Goal: Transaction & Acquisition: Obtain resource

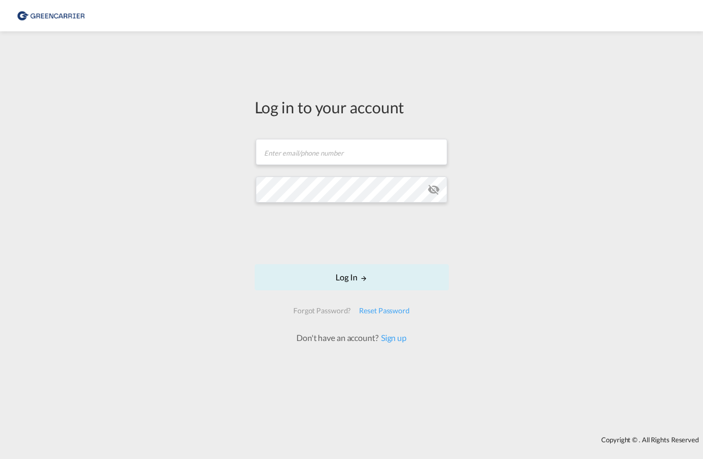
click at [319, 168] on form "Email field is required Password field is required Log In Forgot Password? Rese…" at bounding box center [352, 235] width 194 height 215
click at [319, 152] on input "text" at bounding box center [352, 152] width 192 height 26
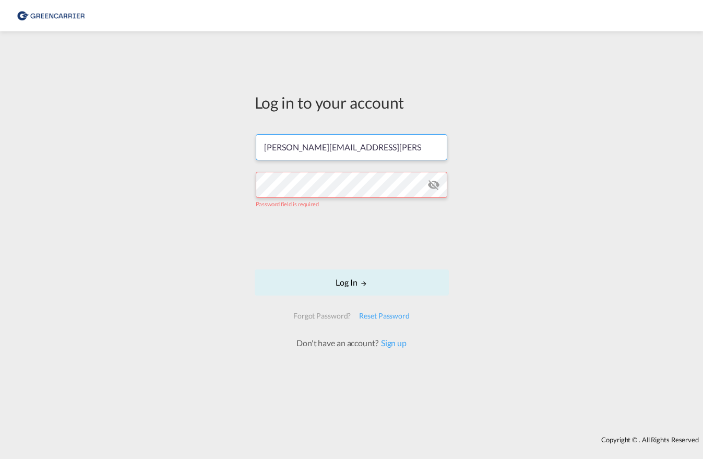
drag, startPoint x: 318, startPoint y: 152, endPoint x: 234, endPoint y: 143, distance: 84.5
click at [234, 143] on div "Log in to your account [PERSON_NAME][EMAIL_ADDRESS][PERSON_NAME][PERSON_NAME][D…" at bounding box center [351, 234] width 703 height 394
type input "[PERSON_NAME][EMAIL_ADDRESS][PERSON_NAME][DOMAIN_NAME]"
click at [433, 182] on md-icon "icon-eye-off" at bounding box center [434, 185] width 13 height 13
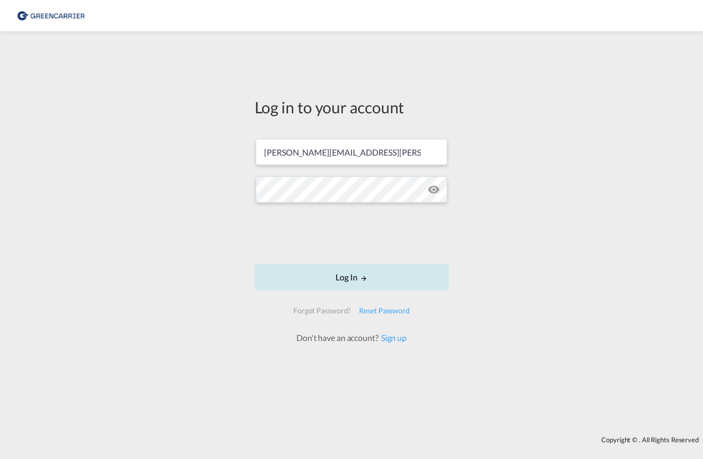
click at [352, 277] on button "Log In" at bounding box center [352, 277] width 194 height 26
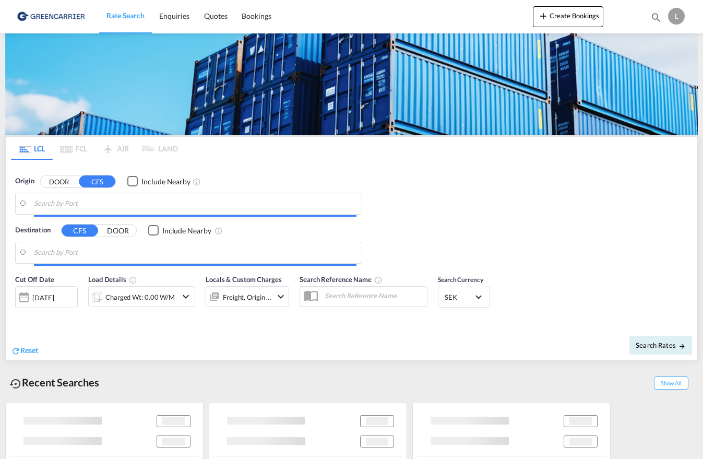
type input "SE-57631, [GEOGRAPHIC_DATA], [GEOGRAPHIC_DATA]"
type input "[GEOGRAPHIC_DATA] ([GEOGRAPHIC_DATA]), MYPKG"
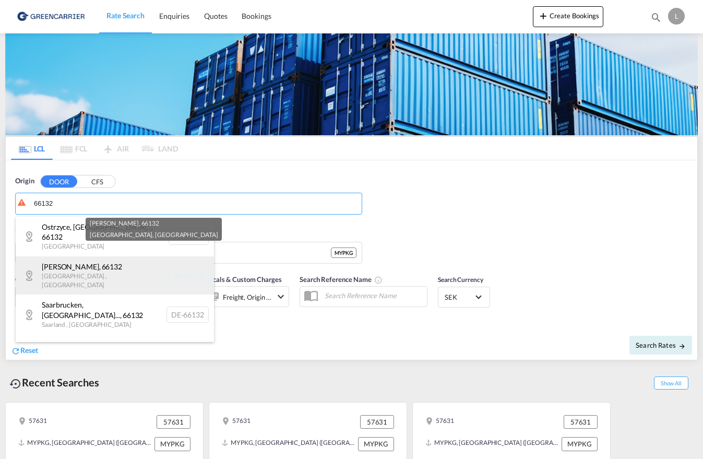
click at [51, 265] on div "[PERSON_NAME] , 66132 [GEOGRAPHIC_DATA] , [GEOGRAPHIC_DATA] SE-66132" at bounding box center [115, 275] width 198 height 38
type input "SE-66132, [PERSON_NAME], [GEOGRAPHIC_DATA]"
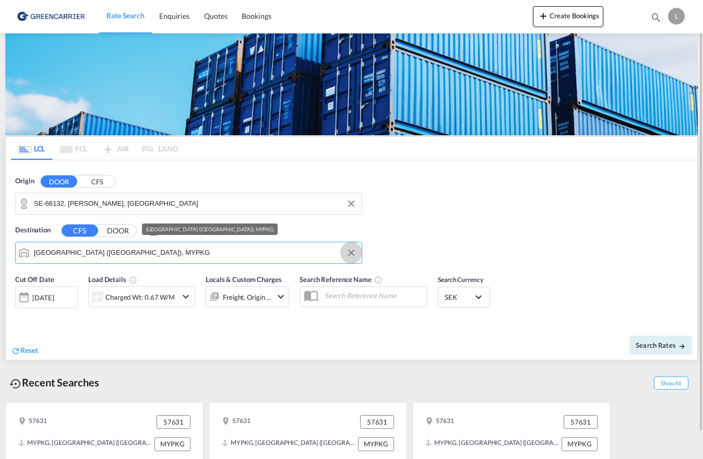
click at [348, 250] on button "Clear Input" at bounding box center [352, 253] width 16 height 16
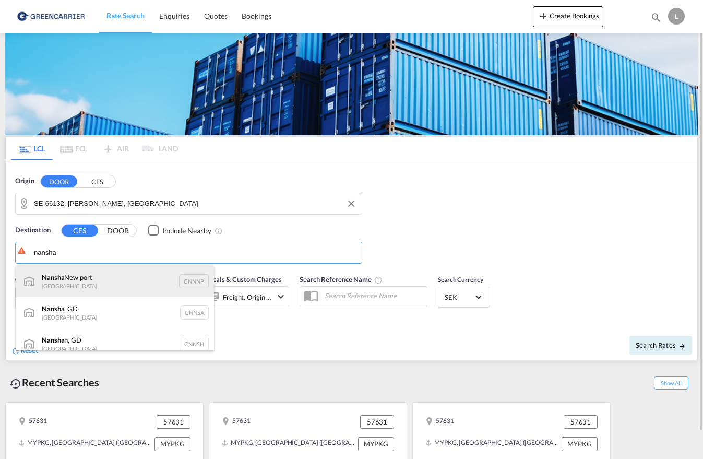
scroll to position [9, 0]
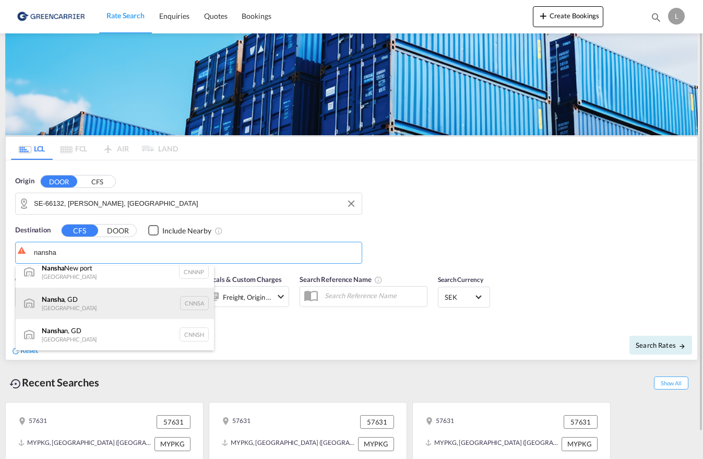
click at [54, 300] on div "Nansha , GD [GEOGRAPHIC_DATA] CNNSA" at bounding box center [115, 303] width 198 height 31
type input "Nansha, GD, CNNSA"
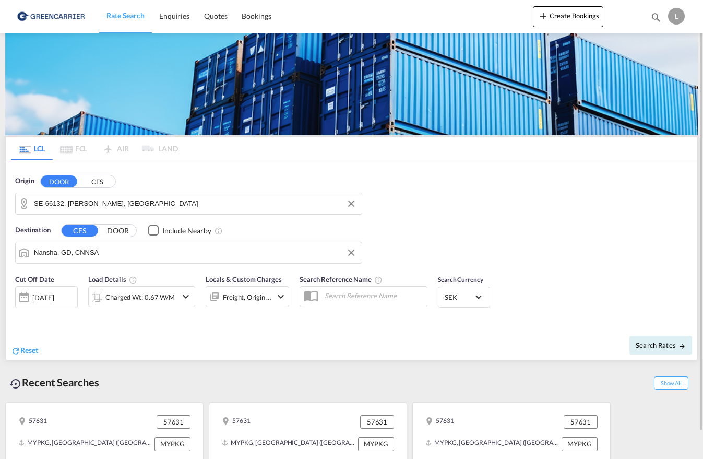
click at [184, 295] on md-icon "icon-chevron-down" at bounding box center [186, 296] width 13 height 13
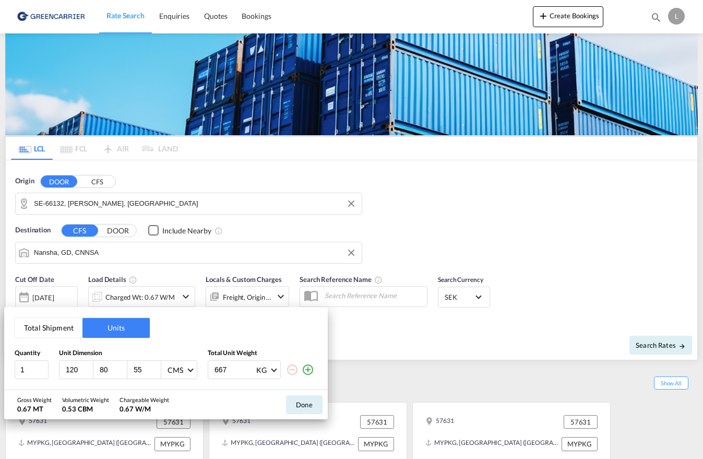
drag, startPoint x: 81, startPoint y: 367, endPoint x: 54, endPoint y: 367, distance: 27.7
click at [54, 367] on div "1 120 80 55 CMS CMS Inches 667 KG KG LB" at bounding box center [166, 369] width 303 height 19
type input "560"
drag, startPoint x: 112, startPoint y: 370, endPoint x: 88, endPoint y: 367, distance: 24.2
click at [88, 367] on div "560 80 55 CMS CMS Inches" at bounding box center [128, 369] width 138 height 19
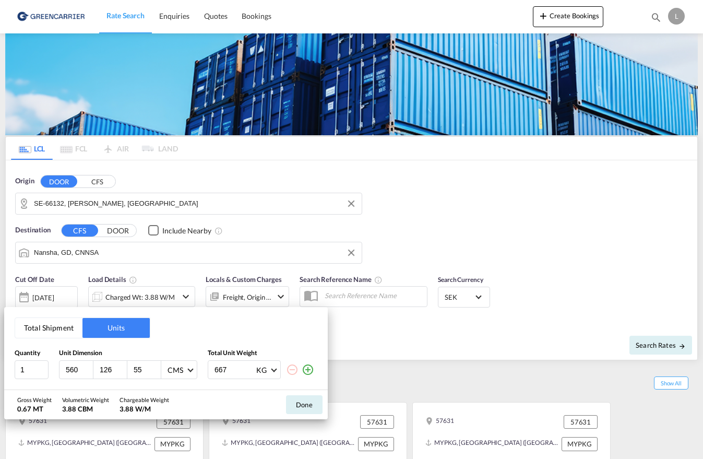
type input "126"
type input "47"
type input "460"
click at [304, 401] on button "Done" at bounding box center [304, 404] width 37 height 19
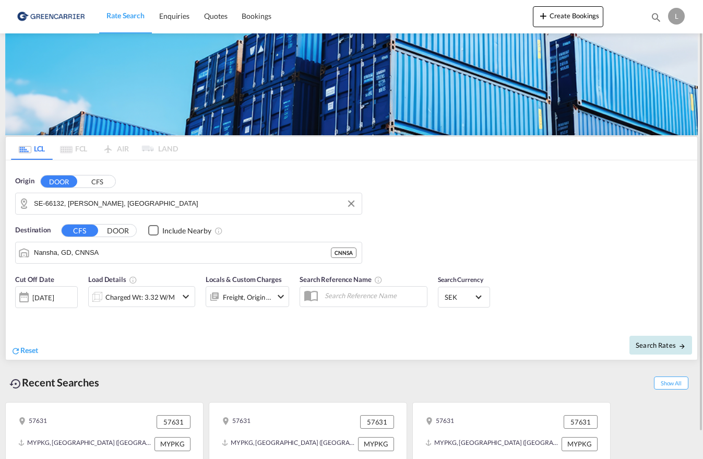
click at [659, 344] on span "Search Rates" at bounding box center [661, 345] width 50 height 8
type input "66132 to CNNSA / [DATE]"
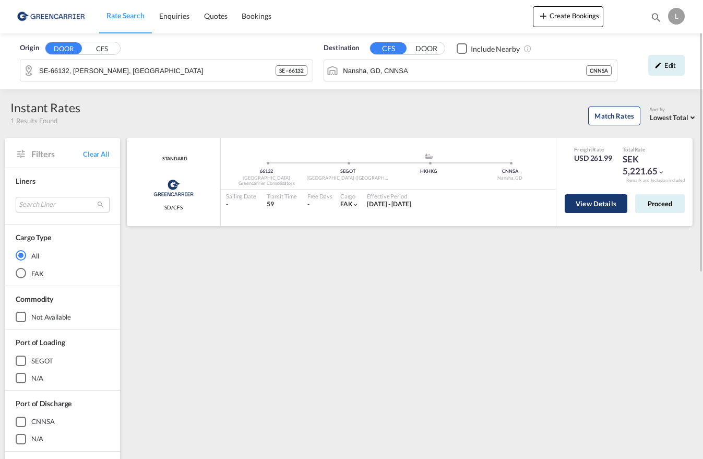
click at [581, 203] on button "View Details" at bounding box center [596, 203] width 63 height 19
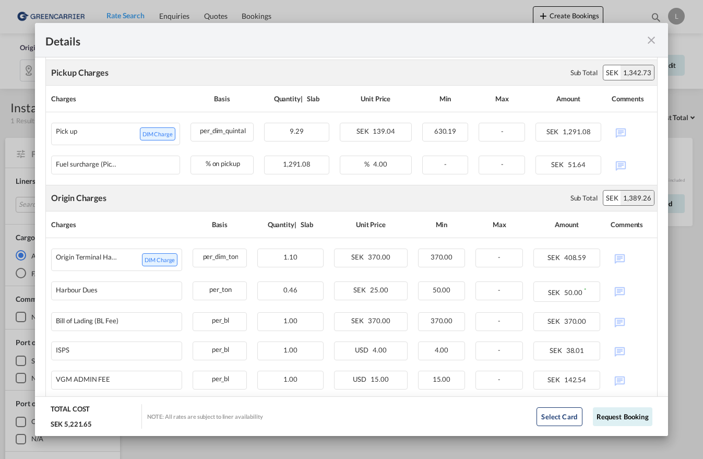
scroll to position [368, 0]
click at [549, 413] on button "Select Card" at bounding box center [560, 416] width 46 height 19
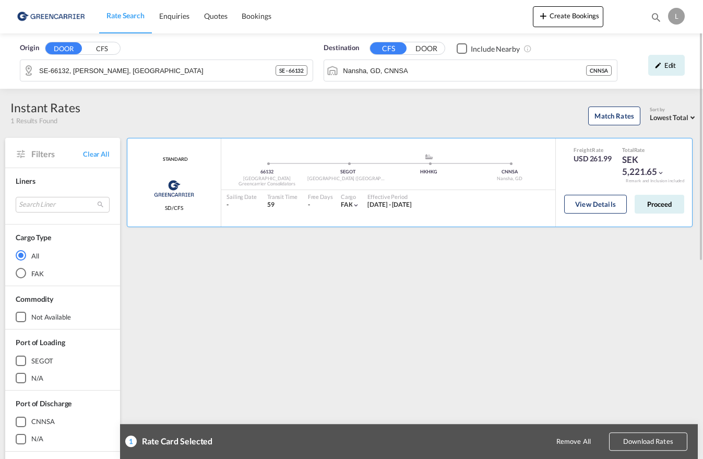
click at [657, 440] on button "Download Rates" at bounding box center [648, 441] width 78 height 18
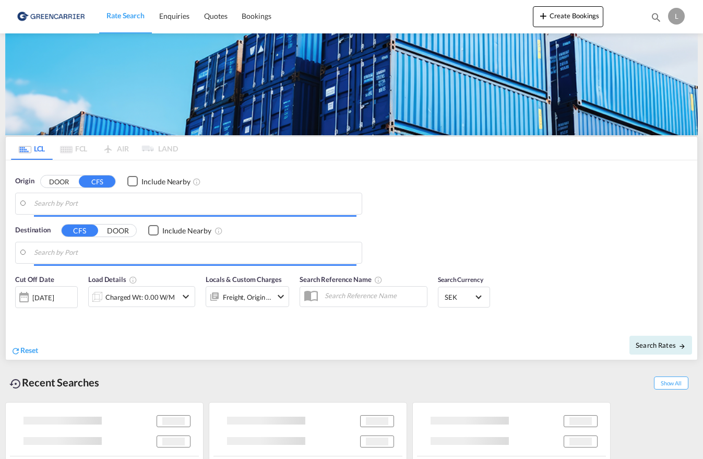
type input "SE-66132, [PERSON_NAME], [GEOGRAPHIC_DATA]"
type input "Nansha, GD, CNNSA"
